Goal: Information Seeking & Learning: Learn about a topic

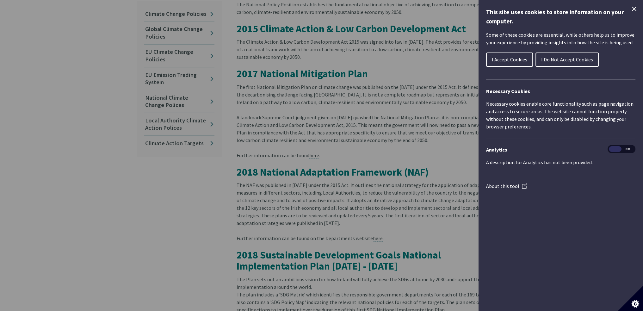
scroll to position [158, 0]
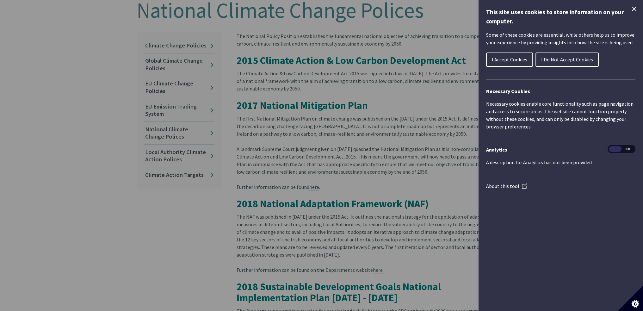
click at [343, 53] on div "Cookie preferences" at bounding box center [321, 155] width 643 height 311
click at [399, 80] on div "Cookie preferences" at bounding box center [321, 155] width 643 height 311
click at [402, 125] on div "Cookie preferences" at bounding box center [321, 155] width 643 height 311
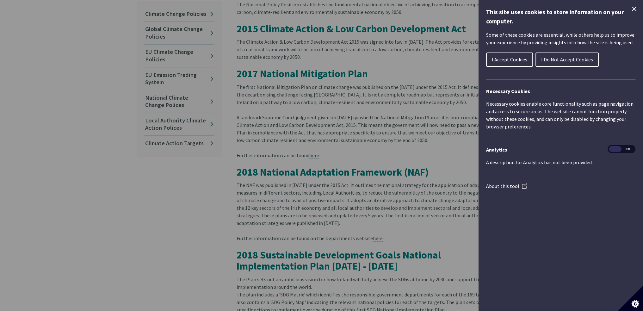
click at [403, 82] on div "Cookie preferences" at bounding box center [321, 155] width 643 height 311
drag, startPoint x: 636, startPoint y: 8, endPoint x: 631, endPoint y: 9, distance: 4.6
click at [635, 8] on icon "Close Cookie Control" at bounding box center [634, 9] width 8 height 8
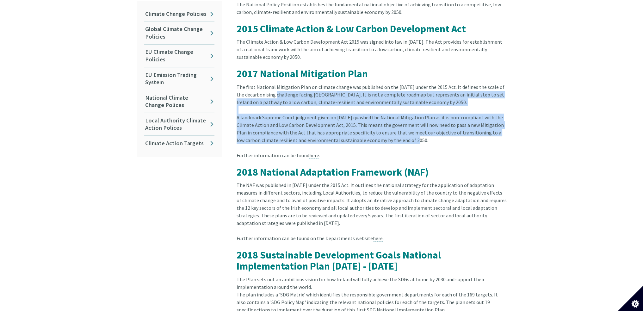
drag, startPoint x: 264, startPoint y: 87, endPoint x: 377, endPoint y: 135, distance: 122.7
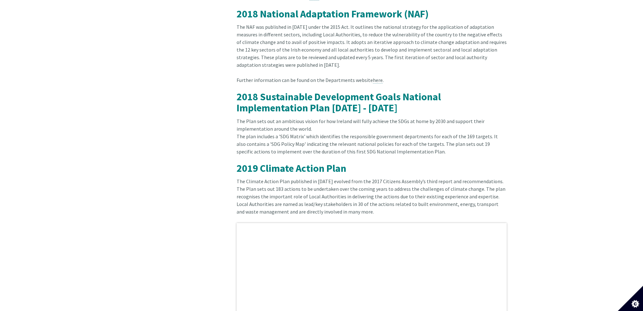
scroll to position [316, 0]
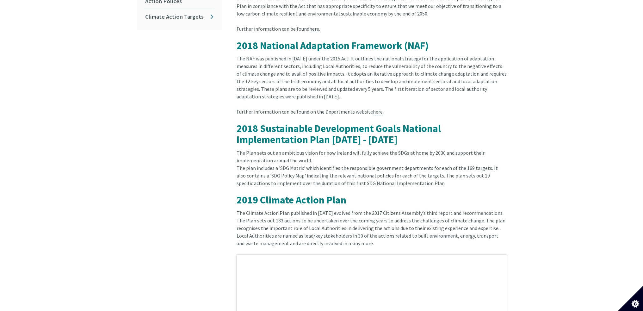
click at [313, 41] on span "2018 National Adaptation Framework (NAF)" at bounding box center [332, 45] width 192 height 13
click at [308, 55] on div "The NAF was published in [DATE] under the 2015 Act. It outlines the national st…" at bounding box center [371, 81] width 270 height 53
click at [373, 108] on link "here" at bounding box center [378, 111] width 10 height 7
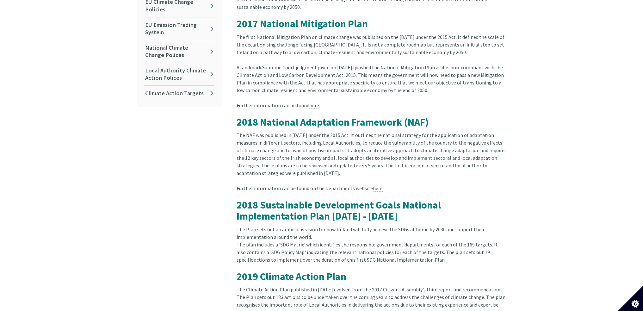
scroll to position [95, 0]
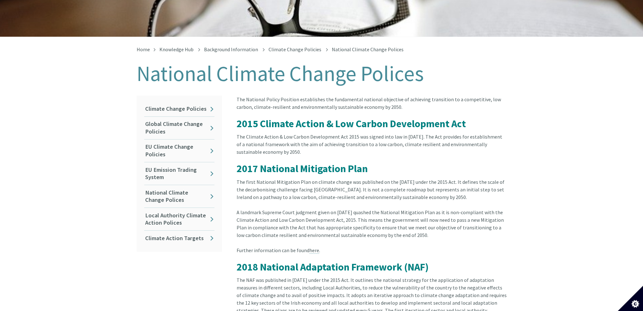
click at [412, 117] on span "2015 Climate Action & Low Carbon Development Act" at bounding box center [350, 123] width 229 height 13
